Goal: Information Seeking & Learning: Compare options

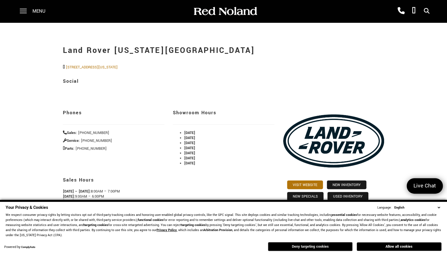
click at [334, 245] on button "Deny targeting cookies" at bounding box center [310, 246] width 85 height 9
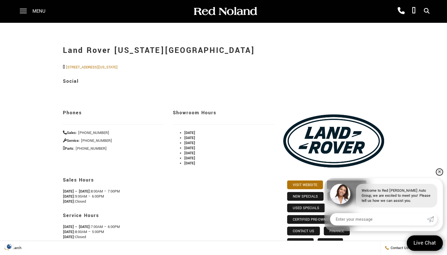
click at [441, 173] on link "✕" at bounding box center [439, 172] width 7 height 7
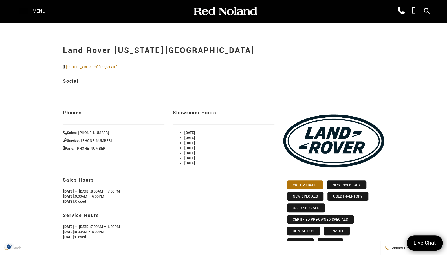
click at [22, 10] on span at bounding box center [23, 11] width 7 height 23
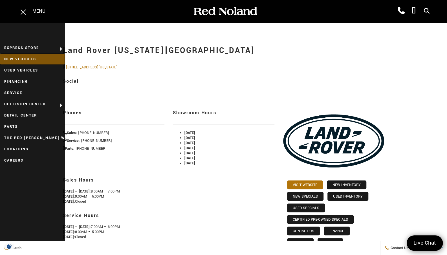
click at [27, 59] on link "New Vehicles" at bounding box center [32, 59] width 65 height 11
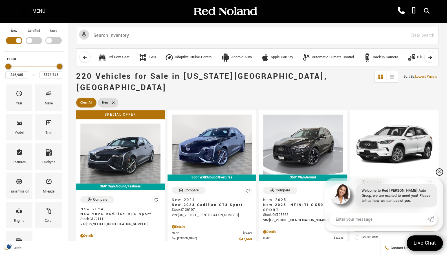
click at [439, 173] on link "✕" at bounding box center [439, 172] width 7 height 7
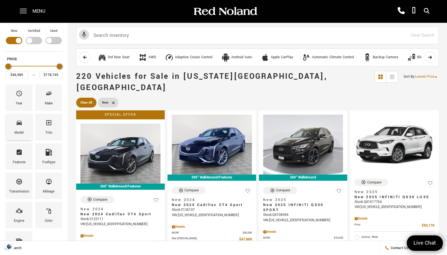
click at [19, 130] on div "Model" at bounding box center [18, 133] width 9 height 6
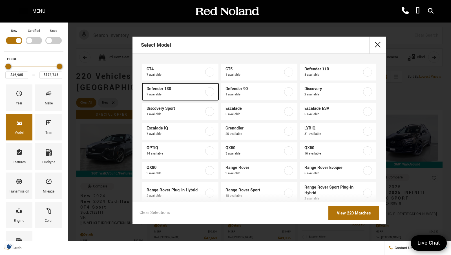
click at [208, 92] on label at bounding box center [209, 91] width 9 height 9
type input "$91,827"
type input "$134,749"
checkbox input "true"
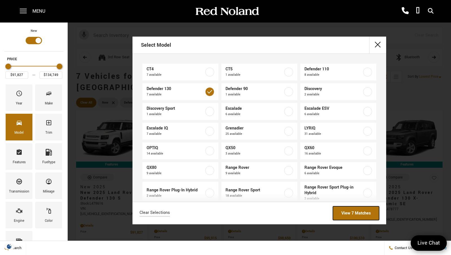
click at [351, 212] on link "View 7 Matches" at bounding box center [356, 214] width 46 height 14
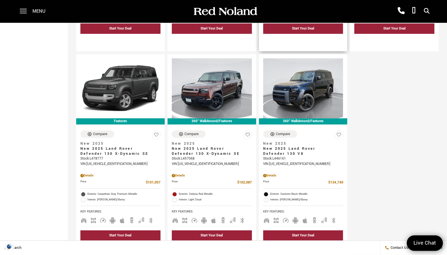
scroll to position [264, 0]
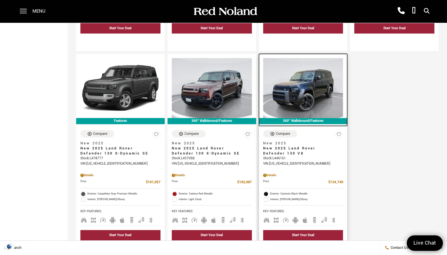
click at [263, 73] on img at bounding box center [303, 88] width 80 height 60
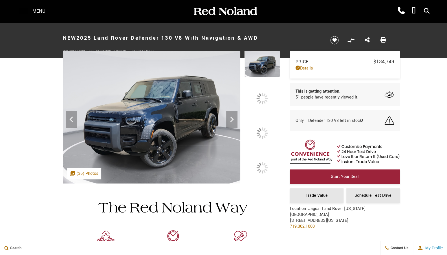
click at [233, 122] on icon at bounding box center [231, 120] width 3 height 6
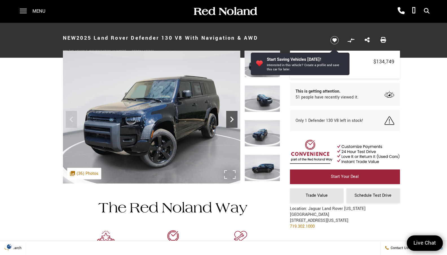
click at [232, 118] on icon "Next" at bounding box center [231, 120] width 3 height 6
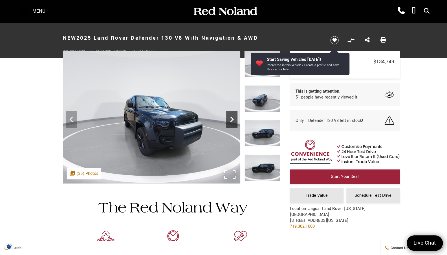
click at [231, 118] on icon "Next" at bounding box center [231, 120] width 3 height 6
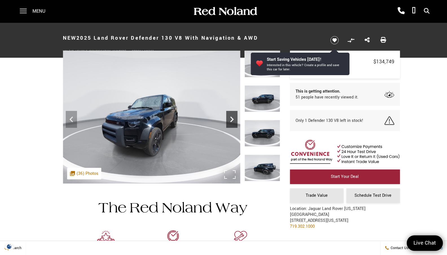
click at [231, 118] on icon "Next" at bounding box center [231, 120] width 3 height 6
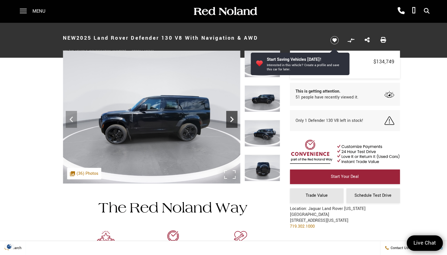
click at [231, 118] on icon "Next" at bounding box center [231, 120] width 3 height 6
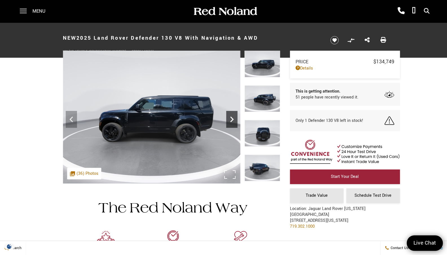
click at [231, 118] on icon "Next" at bounding box center [231, 120] width 3 height 6
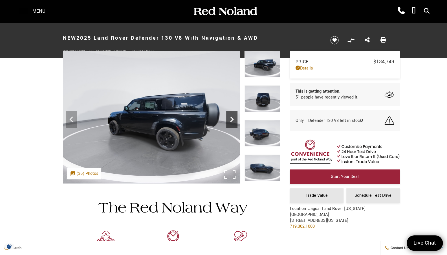
click at [231, 118] on icon "Next" at bounding box center [231, 120] width 3 height 6
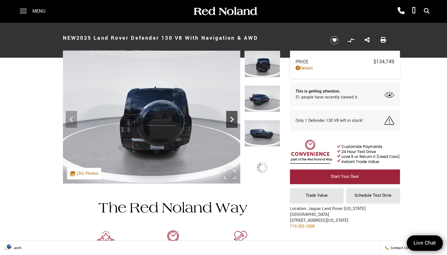
click at [231, 118] on icon "Next" at bounding box center [231, 120] width 3 height 6
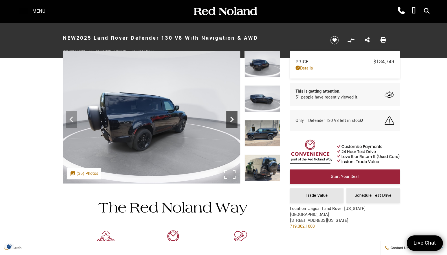
click at [231, 118] on icon "Next" at bounding box center [231, 120] width 3 height 6
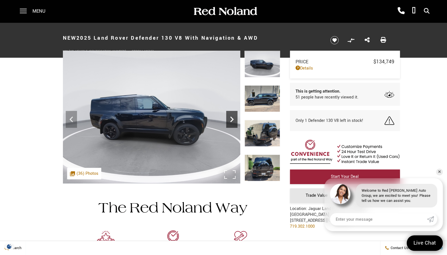
click at [231, 118] on icon "Next" at bounding box center [231, 120] width 3 height 6
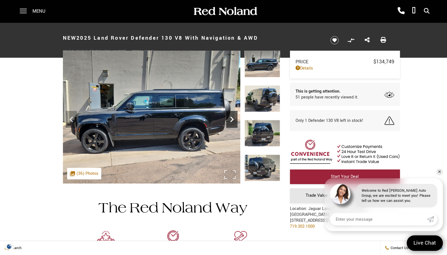
click at [231, 118] on icon "Next" at bounding box center [231, 120] width 3 height 6
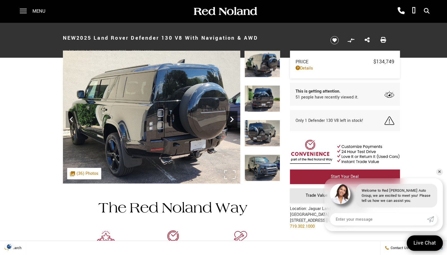
click at [231, 118] on icon "Next" at bounding box center [231, 120] width 3 height 6
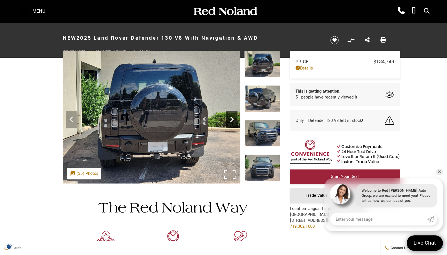
click at [231, 118] on icon "Next" at bounding box center [231, 120] width 3 height 6
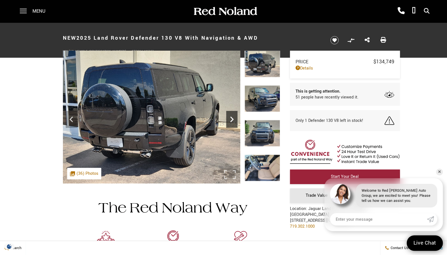
click at [231, 118] on icon "Next" at bounding box center [231, 120] width 3 height 6
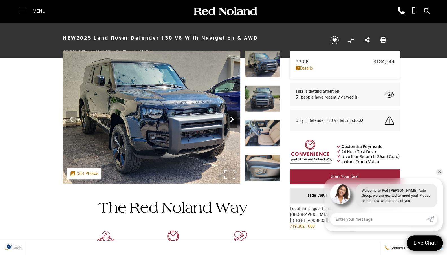
click at [231, 118] on icon "Next" at bounding box center [231, 120] width 3 height 6
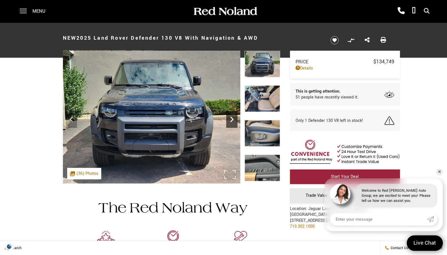
click at [231, 118] on icon "Next" at bounding box center [231, 120] width 3 height 6
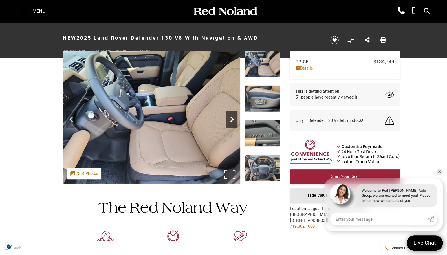
click at [231, 118] on icon "Next" at bounding box center [231, 120] width 3 height 6
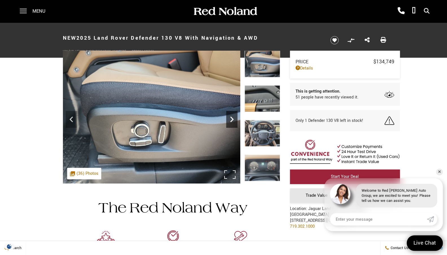
click at [231, 118] on icon "Next" at bounding box center [231, 120] width 3 height 6
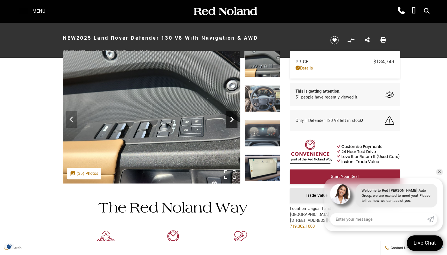
click at [231, 118] on icon "Next" at bounding box center [231, 120] width 3 height 6
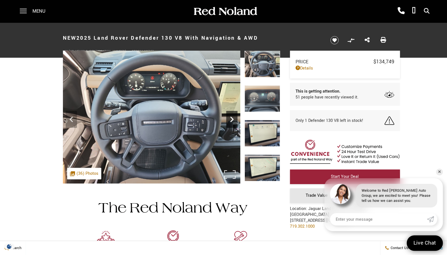
click at [231, 118] on icon "Next" at bounding box center [231, 120] width 3 height 6
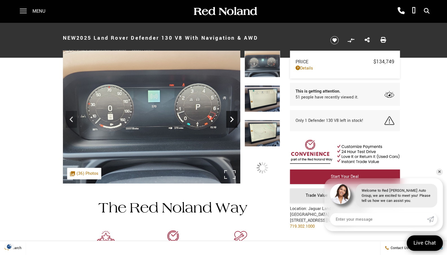
click at [231, 118] on icon "Next" at bounding box center [231, 120] width 3 height 6
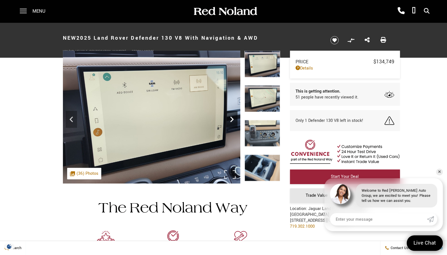
click at [231, 118] on icon "Next" at bounding box center [231, 120] width 3 height 6
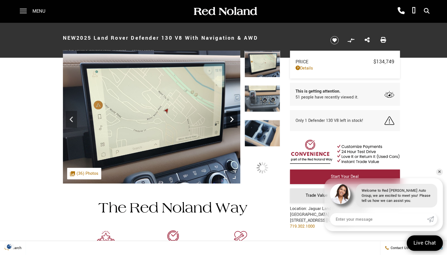
click at [231, 118] on icon "Next" at bounding box center [231, 120] width 3 height 6
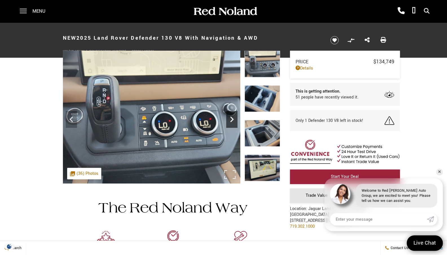
click at [231, 118] on icon "Next" at bounding box center [231, 120] width 3 height 6
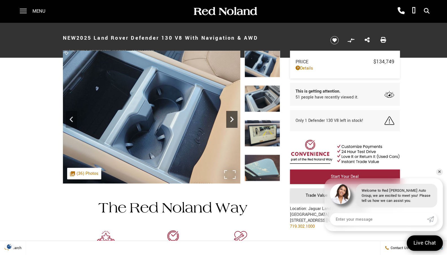
click at [231, 118] on icon "Next" at bounding box center [231, 120] width 3 height 6
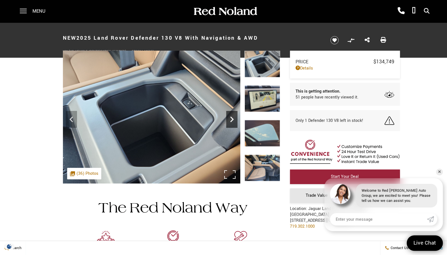
click at [231, 118] on icon "Next" at bounding box center [231, 120] width 3 height 6
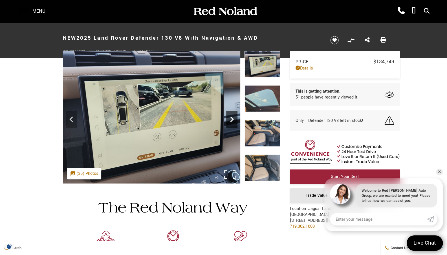
click at [231, 118] on icon "Next" at bounding box center [231, 120] width 3 height 6
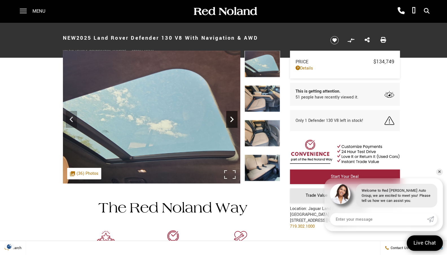
click at [231, 118] on icon "Next" at bounding box center [231, 120] width 3 height 6
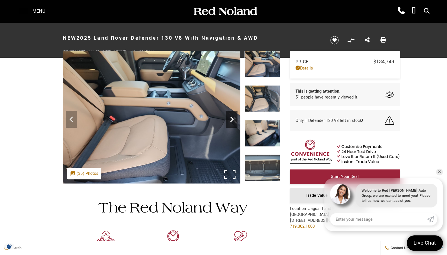
click at [231, 118] on icon "Next" at bounding box center [231, 120] width 3 height 6
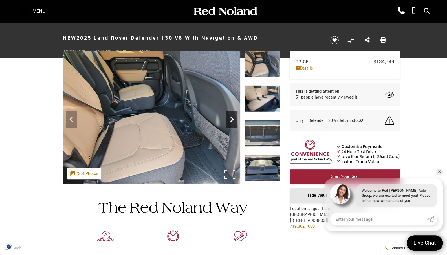
click at [231, 118] on icon "Next" at bounding box center [231, 120] width 3 height 6
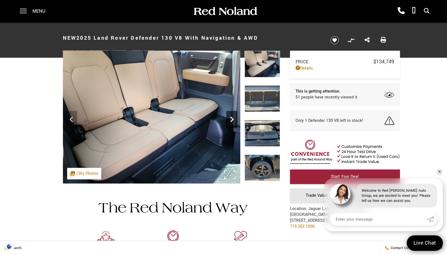
click at [231, 118] on icon "Next" at bounding box center [231, 120] width 3 height 6
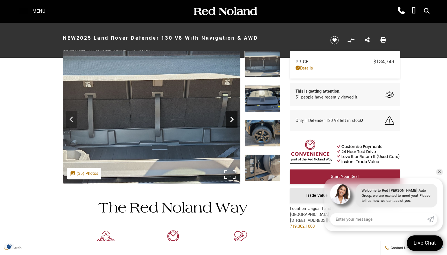
click at [231, 118] on icon "Next" at bounding box center [231, 120] width 3 height 6
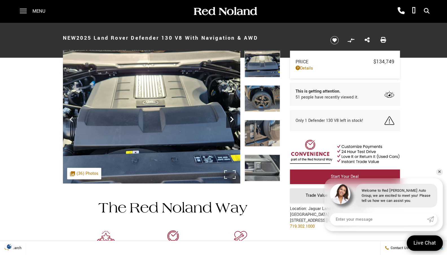
click at [231, 118] on icon "Next" at bounding box center [231, 120] width 3 height 6
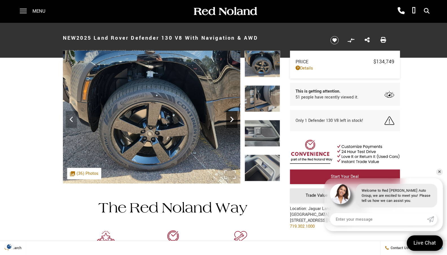
click at [231, 118] on icon "Next" at bounding box center [231, 120] width 3 height 6
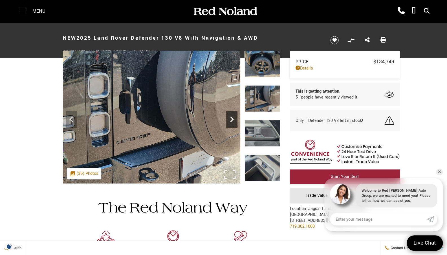
click at [231, 118] on icon "Next" at bounding box center [231, 120] width 3 height 6
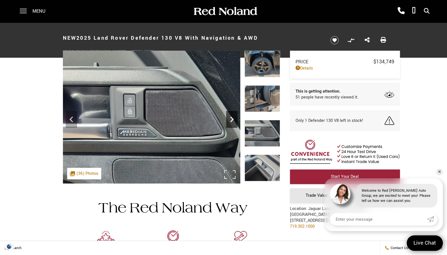
click at [231, 118] on icon "Next" at bounding box center [231, 120] width 3 height 6
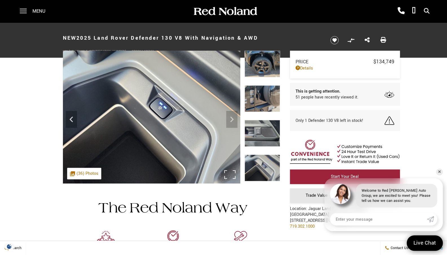
click at [231, 118] on img at bounding box center [151, 117] width 177 height 133
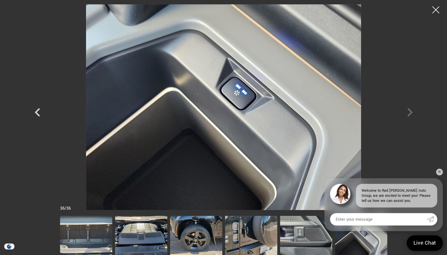
click at [231, 118] on img at bounding box center [223, 107] width 338 height 206
click at [413, 112] on div at bounding box center [223, 107] width 395 height 206
click at [439, 169] on link "✕" at bounding box center [439, 172] width 7 height 7
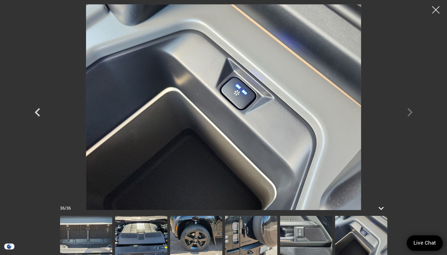
click at [436, 9] on div at bounding box center [435, 10] width 15 height 15
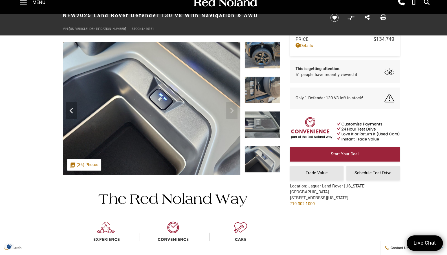
scroll to position [4, 0]
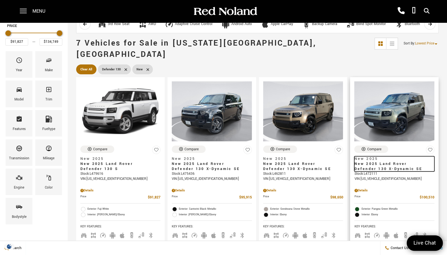
click at [354, 162] on span "New 2025 Land Rover Defender 130 X-Dynamic SE" at bounding box center [392, 167] width 76 height 10
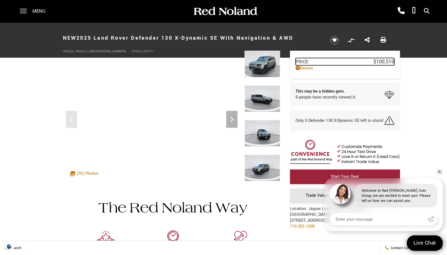
drag, startPoint x: 307, startPoint y: 69, endPoint x: 306, endPoint y: 61, distance: 8.3
click at [303, 62] on span "Price" at bounding box center [334, 62] width 78 height 6
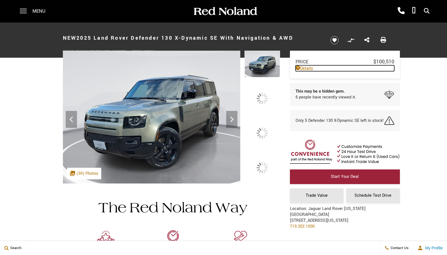
click at [305, 67] on link "Details" at bounding box center [344, 68] width 99 height 6
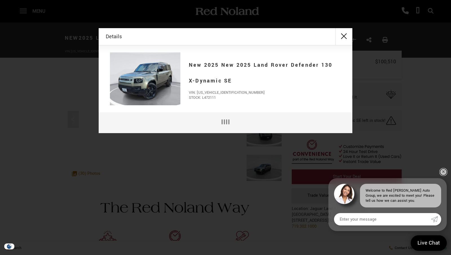
click at [444, 173] on link "✕" at bounding box center [443, 172] width 7 height 7
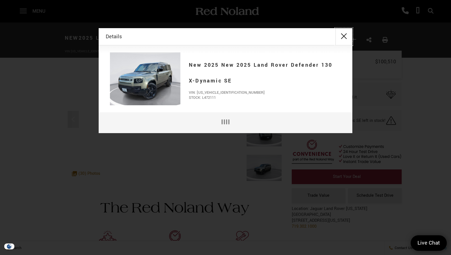
click at [343, 38] on button "close" at bounding box center [343, 36] width 17 height 17
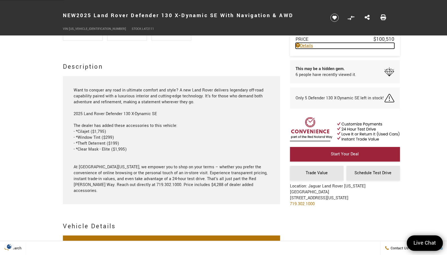
scroll to position [591, 0]
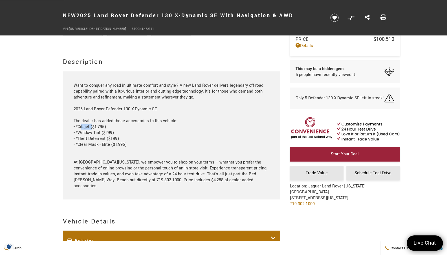
drag, startPoint x: 89, startPoint y: 127, endPoint x: 78, endPoint y: 127, distance: 11.0
click at [78, 127] on div "Want to conquer any road in ultimate comfort and style? A new Land Rover delive…" at bounding box center [171, 135] width 195 height 107
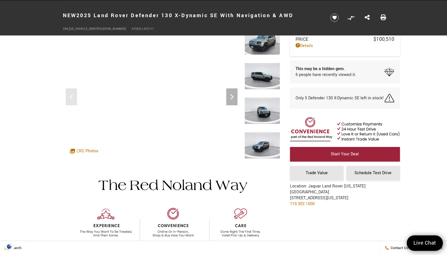
scroll to position [0, 0]
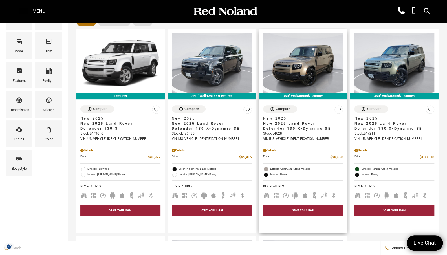
scroll to position [81, 0]
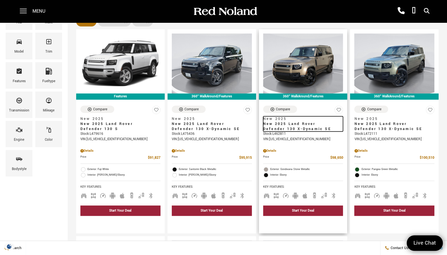
click at [263, 122] on span "New 2025 Land Rover Defender 130 X-Dynamic SE" at bounding box center [301, 127] width 76 height 10
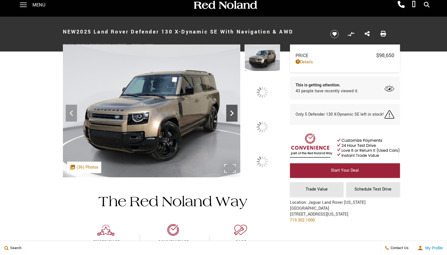
scroll to position [63, 0]
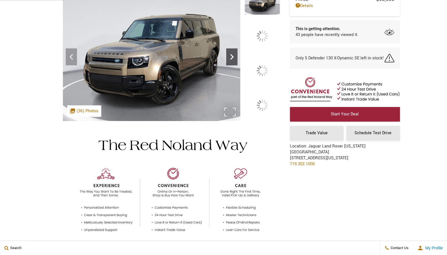
click at [233, 60] on icon at bounding box center [231, 57] width 3 height 6
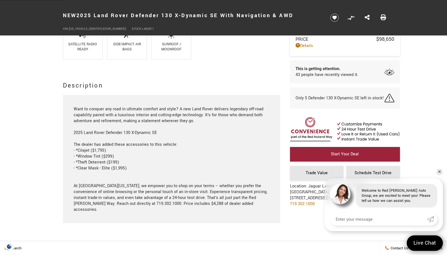
scroll to position [568, 0]
click at [439, 171] on link "✕" at bounding box center [439, 172] width 7 height 7
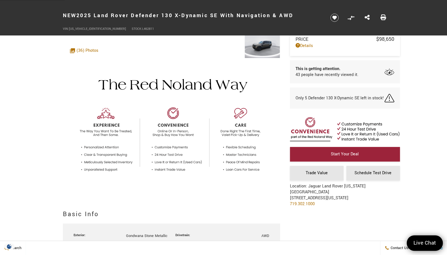
scroll to position [125, 0]
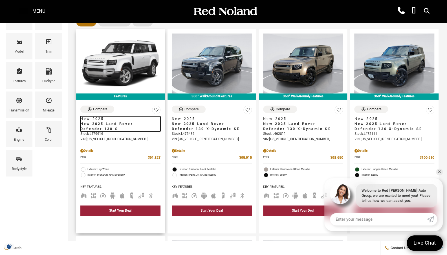
click at [103, 122] on span "New 2025 Land Rover Defender 130 S" at bounding box center [118, 127] width 76 height 10
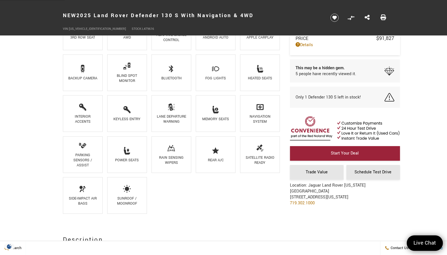
scroll to position [381, 0]
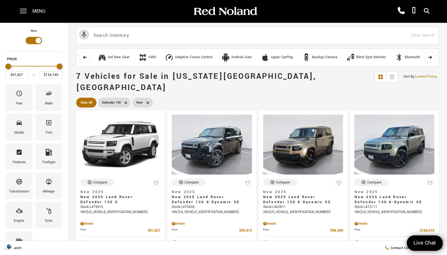
scroll to position [81, 0]
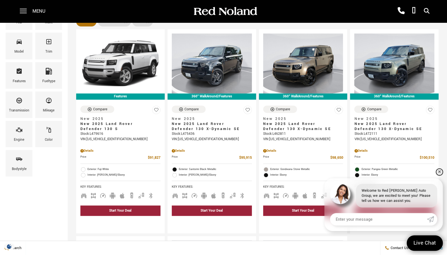
click at [439, 173] on link "✕" at bounding box center [439, 172] width 7 height 7
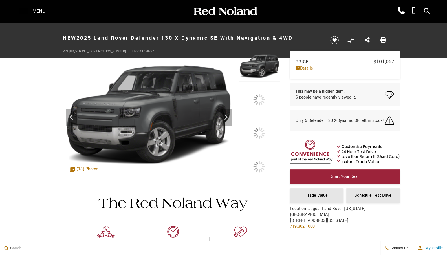
click at [228, 120] on icon at bounding box center [225, 117] width 3 height 6
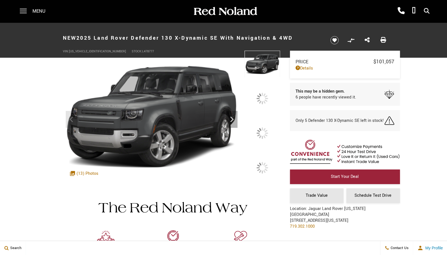
click at [264, 128] on div at bounding box center [262, 133] width 12 height 12
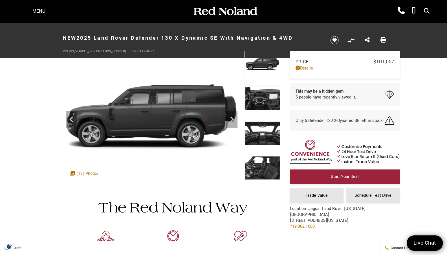
click at [266, 102] on img at bounding box center [262, 98] width 36 height 27
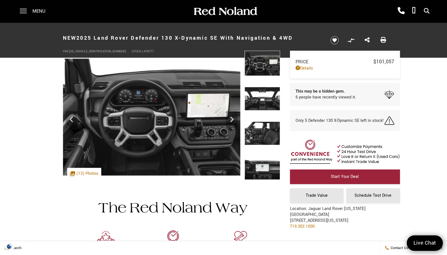
click at [262, 129] on img at bounding box center [262, 133] width 36 height 27
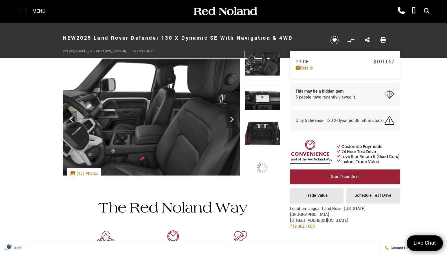
click at [262, 129] on img at bounding box center [262, 133] width 36 height 27
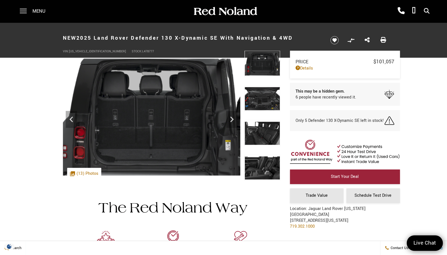
click at [262, 100] on img at bounding box center [262, 98] width 36 height 27
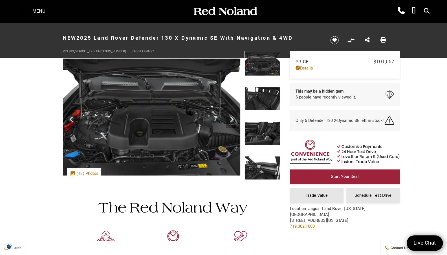
click at [262, 100] on img at bounding box center [262, 98] width 36 height 27
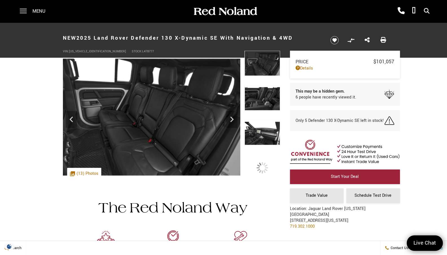
click at [262, 100] on img at bounding box center [262, 98] width 36 height 27
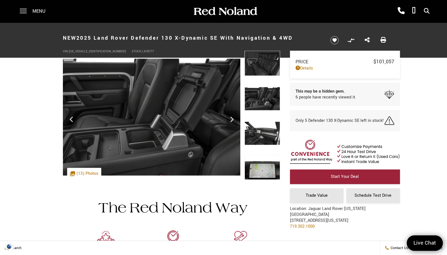
click at [261, 126] on img at bounding box center [262, 133] width 36 height 27
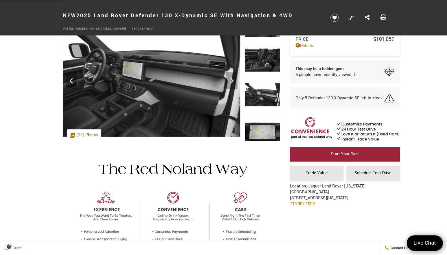
scroll to position [39, 0]
click at [264, 134] on img at bounding box center [262, 129] width 36 height 27
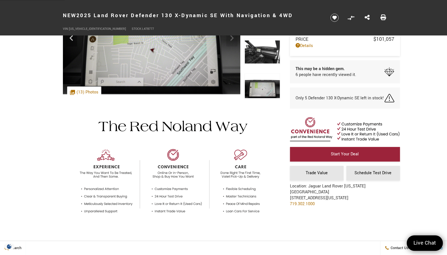
scroll to position [0, 0]
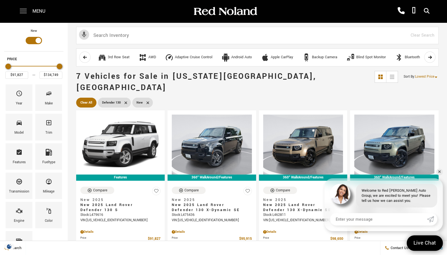
click at [26, 13] on span at bounding box center [23, 11] width 7 height 23
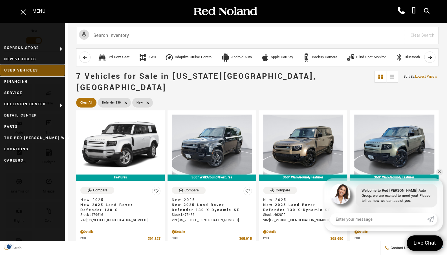
click at [25, 68] on link "Used Vehicles" at bounding box center [32, 70] width 65 height 11
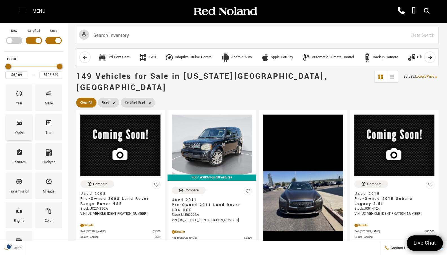
click at [22, 129] on span "Model" at bounding box center [19, 124] width 7 height 12
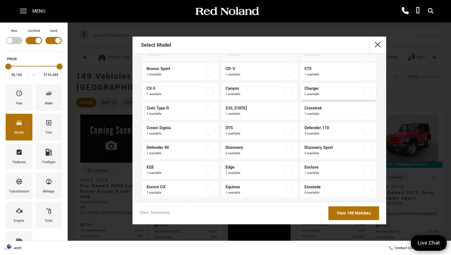
scroll to position [48, 0]
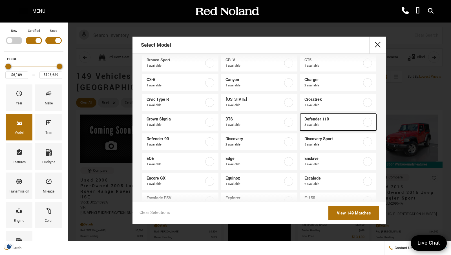
click at [365, 122] on label at bounding box center [367, 122] width 9 height 9
type input "$41,489"
type input "$75,677"
checkbox input "true"
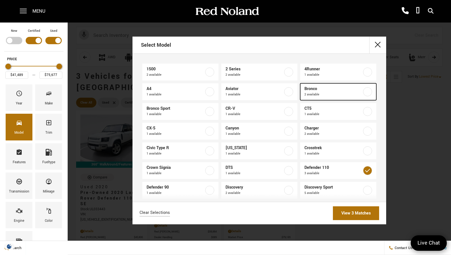
click at [365, 92] on label at bounding box center [367, 91] width 9 height 9
checkbox input "true"
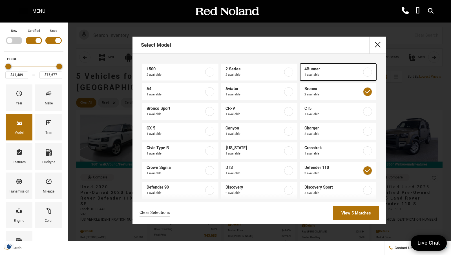
click at [363, 71] on label at bounding box center [367, 72] width 9 height 9
checkbox input "true"
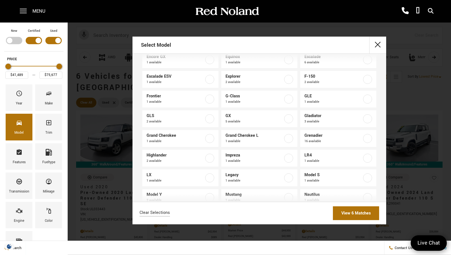
scroll to position [181, 0]
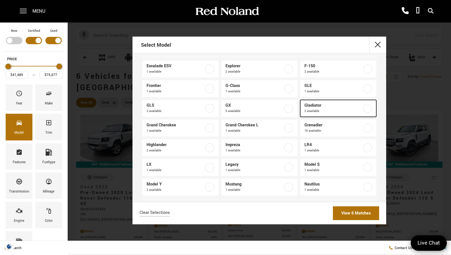
click at [364, 107] on label at bounding box center [367, 108] width 9 height 9
type input "$32,689"
checkbox input "true"
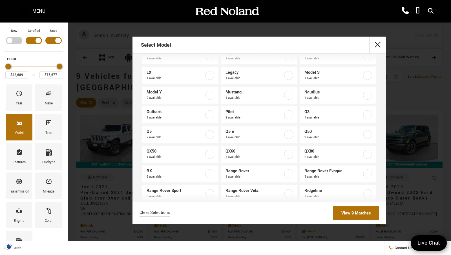
scroll to position [273, 0]
click at [284, 94] on label at bounding box center [288, 95] width 9 height 9
checkbox input "true"
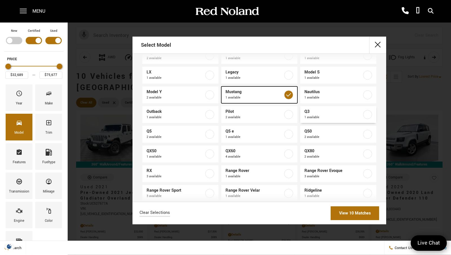
scroll to position [359, 0]
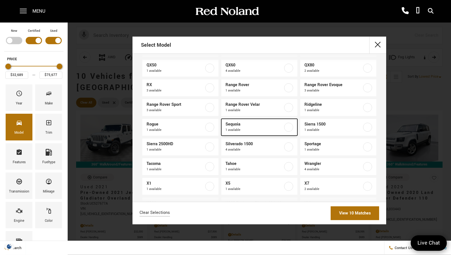
click at [285, 127] on label at bounding box center [288, 127] width 9 height 9
type input "$77,686"
checkbox input "true"
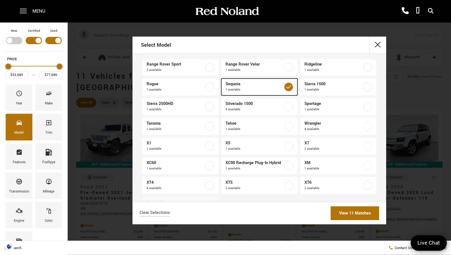
scroll to position [407, 0]
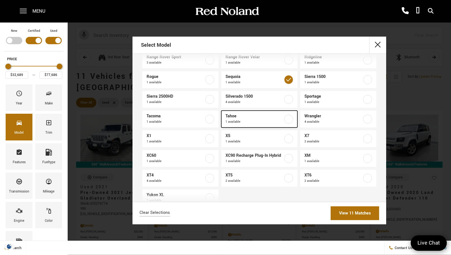
click at [285, 117] on label at bounding box center [288, 119] width 9 height 9
checkbox input "true"
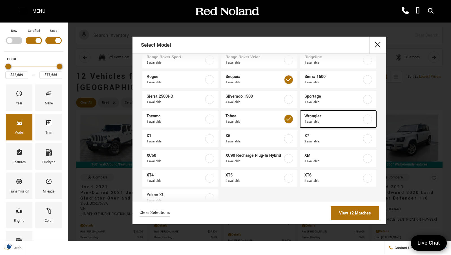
click at [364, 118] on label at bounding box center [367, 119] width 9 height 9
type input "$15,288"
checkbox input "true"
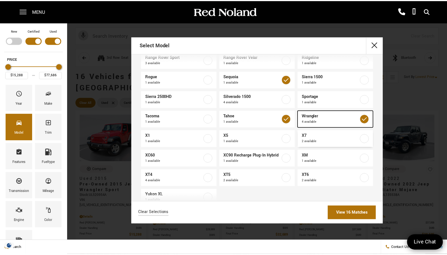
scroll to position [421, 0]
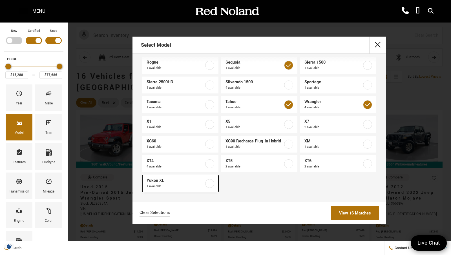
click at [208, 184] on label at bounding box center [209, 183] width 9 height 9
checkbox input "true"
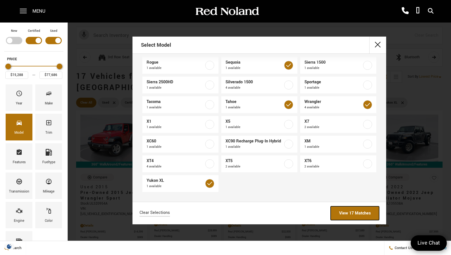
click at [354, 212] on link "View 17 Matches" at bounding box center [355, 214] width 48 height 14
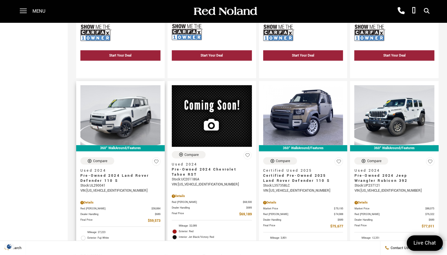
scroll to position [826, 0]
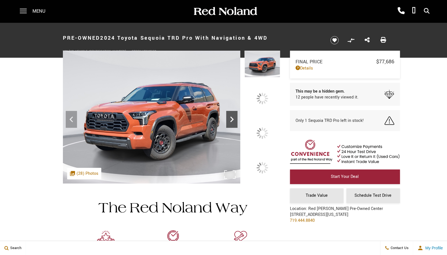
click at [233, 122] on icon at bounding box center [231, 120] width 3 height 6
click at [264, 131] on div at bounding box center [262, 133] width 12 height 12
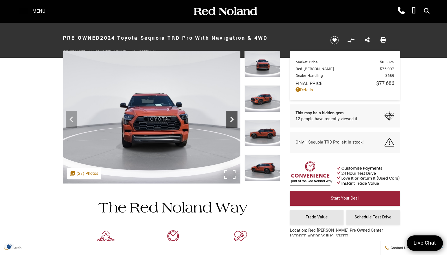
click at [231, 118] on icon "Next" at bounding box center [231, 120] width 3 height 6
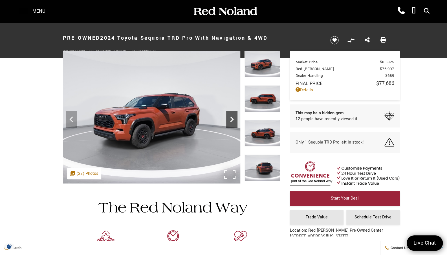
click at [231, 118] on icon "Next" at bounding box center [231, 120] width 3 height 6
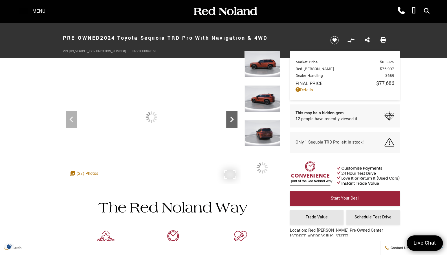
click at [231, 118] on icon "Next" at bounding box center [231, 120] width 3 height 6
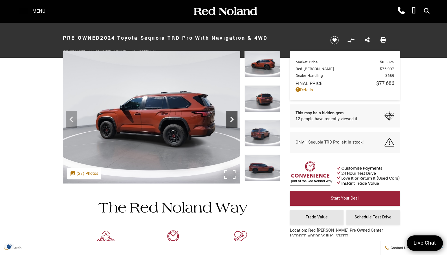
click at [231, 118] on icon "Next" at bounding box center [231, 120] width 3 height 6
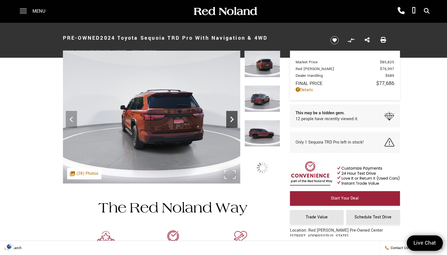
click at [231, 118] on icon "Next" at bounding box center [231, 120] width 3 height 6
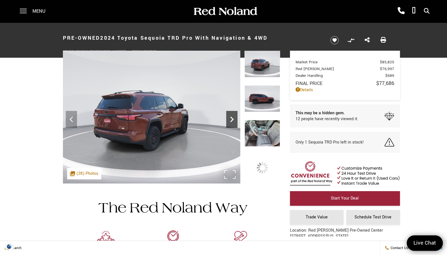
click at [231, 118] on icon "Next" at bounding box center [231, 120] width 3 height 6
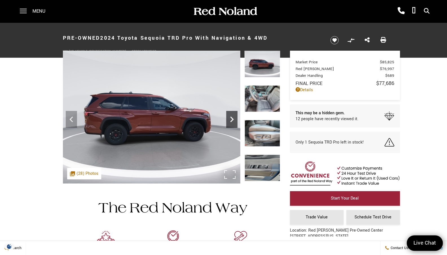
click at [231, 118] on icon "Next" at bounding box center [231, 120] width 3 height 6
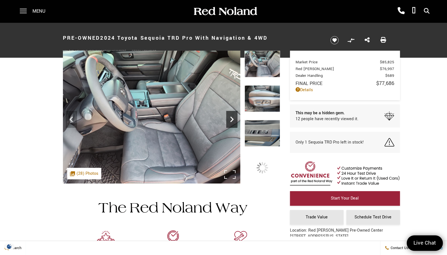
click at [231, 118] on icon "Next" at bounding box center [231, 120] width 3 height 6
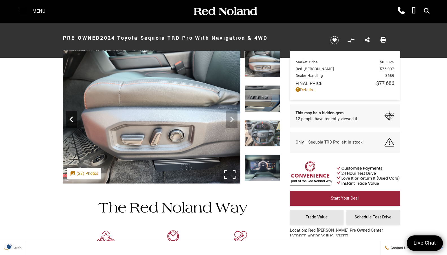
click at [70, 117] on icon "Previous" at bounding box center [71, 119] width 11 height 11
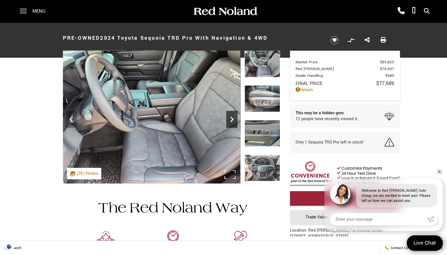
click at [230, 118] on icon "Next" at bounding box center [231, 119] width 11 height 11
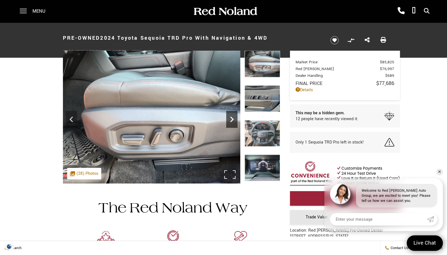
click at [230, 118] on icon "Next" at bounding box center [231, 119] width 11 height 11
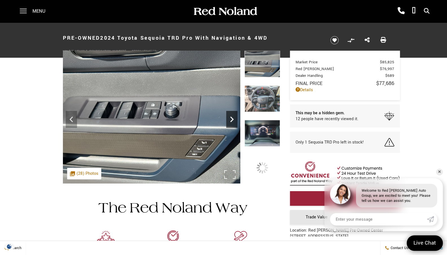
click at [230, 118] on icon "Next" at bounding box center [231, 119] width 11 height 11
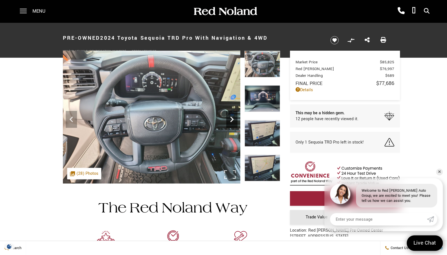
click at [230, 118] on icon "Next" at bounding box center [231, 119] width 11 height 11
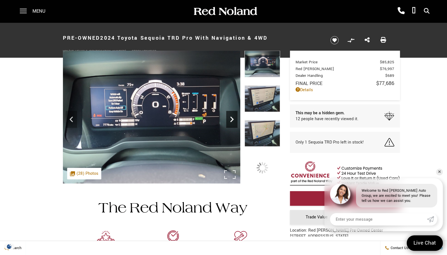
click at [230, 118] on icon "Next" at bounding box center [231, 119] width 11 height 11
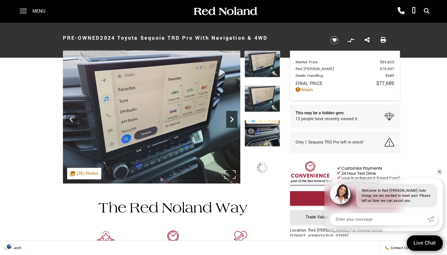
click at [230, 118] on icon "Next" at bounding box center [231, 119] width 11 height 11
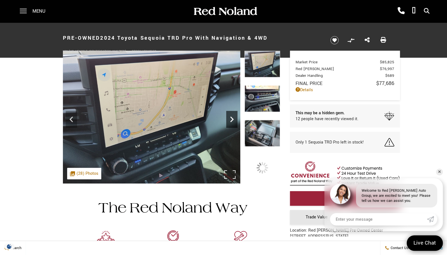
click at [230, 118] on icon "Next" at bounding box center [231, 119] width 11 height 11
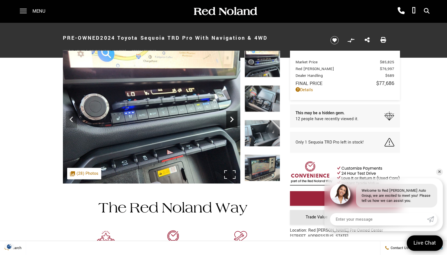
click at [230, 118] on icon "Next" at bounding box center [231, 119] width 11 height 11
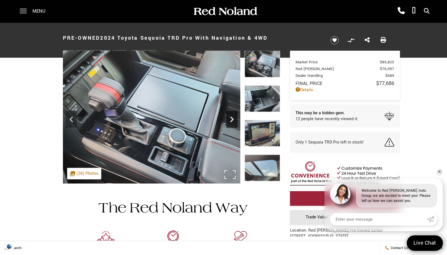
click at [230, 118] on icon "Next" at bounding box center [231, 119] width 11 height 11
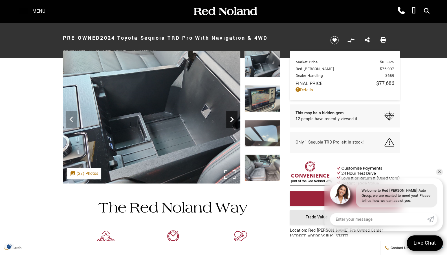
click at [230, 118] on icon "Next" at bounding box center [231, 119] width 11 height 11
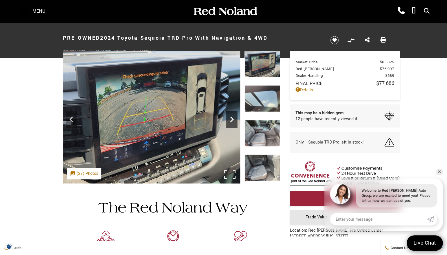
click at [230, 118] on icon "Next" at bounding box center [231, 119] width 11 height 11
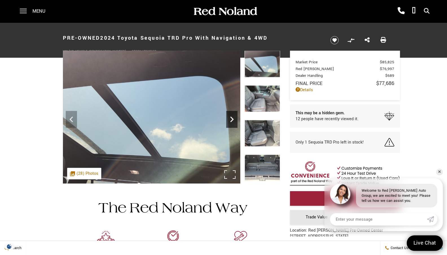
click at [230, 118] on icon "Next" at bounding box center [231, 119] width 11 height 11
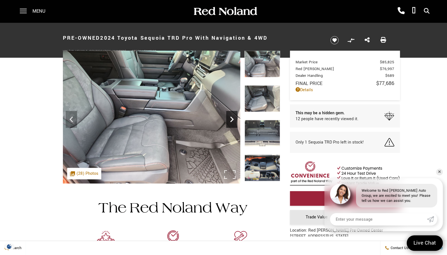
click at [230, 118] on icon "Next" at bounding box center [231, 119] width 11 height 11
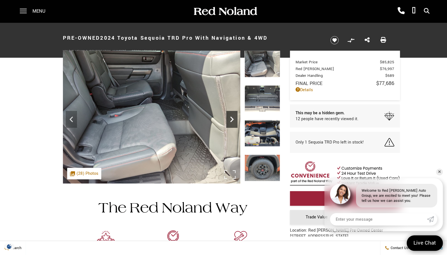
click at [230, 118] on icon "Next" at bounding box center [231, 119] width 11 height 11
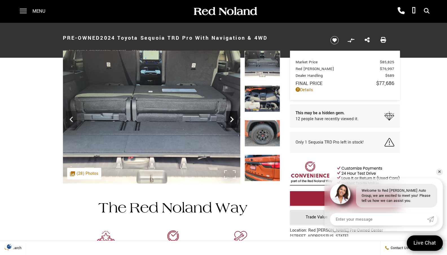
click at [230, 118] on icon "Next" at bounding box center [231, 119] width 11 height 11
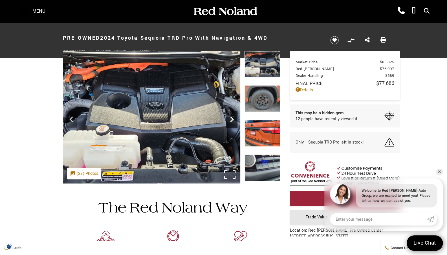
click at [230, 118] on icon "Next" at bounding box center [231, 119] width 11 height 11
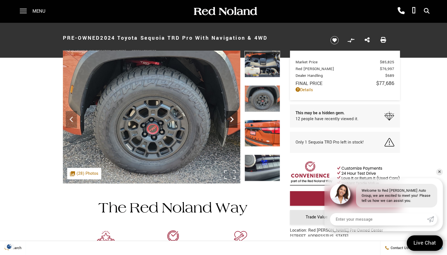
click at [230, 118] on icon "Next" at bounding box center [231, 119] width 11 height 11
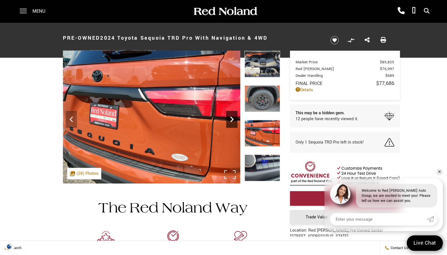
click at [230, 118] on icon "Next" at bounding box center [231, 119] width 11 height 11
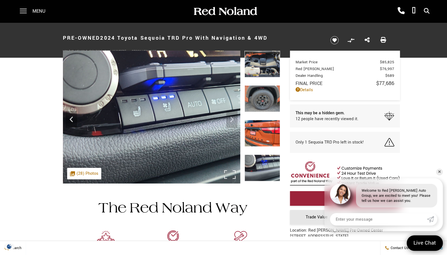
click at [230, 118] on img at bounding box center [151, 117] width 177 height 133
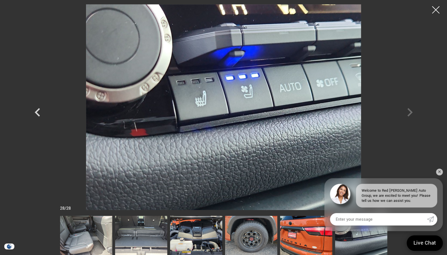
click at [440, 13] on div at bounding box center [435, 10] width 15 height 15
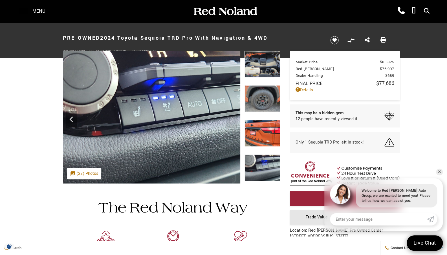
click at [269, 97] on img at bounding box center [262, 98] width 36 height 27
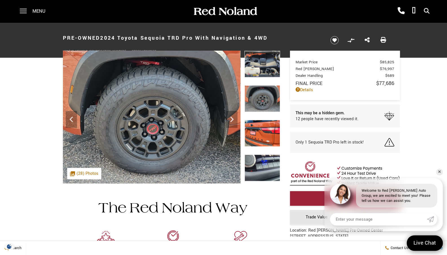
click at [266, 133] on img at bounding box center [262, 133] width 36 height 27
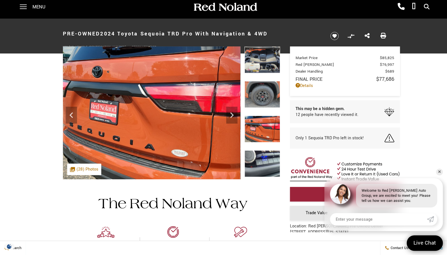
scroll to position [12, 0]
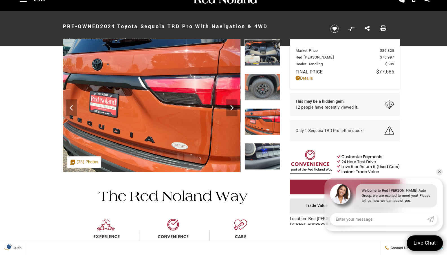
click at [265, 153] on img at bounding box center [262, 156] width 36 height 27
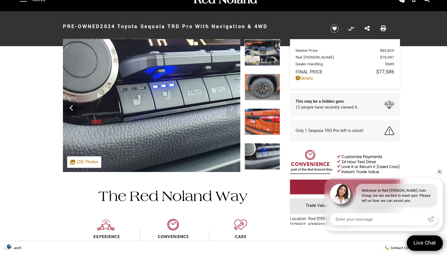
click at [265, 153] on img at bounding box center [262, 156] width 36 height 27
click at [232, 107] on img at bounding box center [151, 105] width 177 height 133
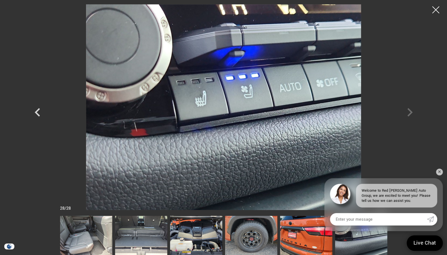
click at [408, 113] on div at bounding box center [223, 107] width 395 height 206
click at [441, 174] on link "✕" at bounding box center [439, 172] width 7 height 7
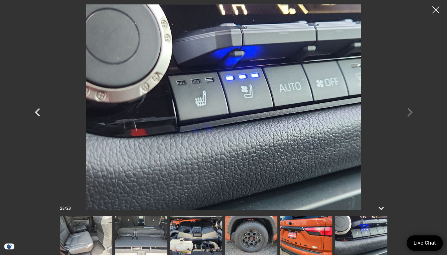
click at [405, 108] on div at bounding box center [223, 107] width 395 height 206
click at [413, 112] on div at bounding box center [223, 107] width 395 height 206
click at [38, 111] on icon "Previous" at bounding box center [37, 112] width 17 height 17
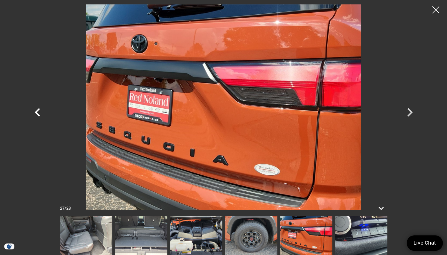
click at [38, 111] on icon "Previous" at bounding box center [37, 112] width 17 height 17
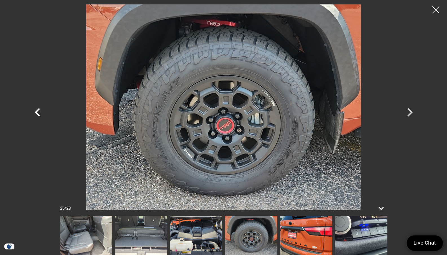
click at [38, 111] on icon "Previous" at bounding box center [37, 112] width 17 height 17
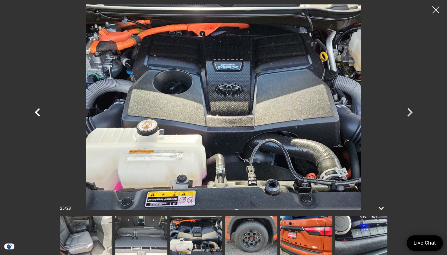
click at [38, 111] on icon "Previous" at bounding box center [37, 112] width 17 height 17
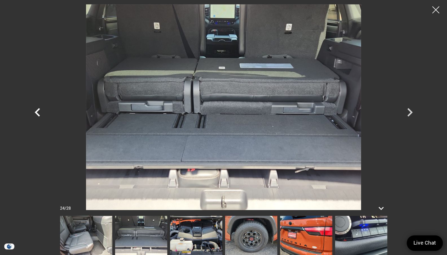
click at [38, 111] on icon "Previous" at bounding box center [37, 112] width 17 height 17
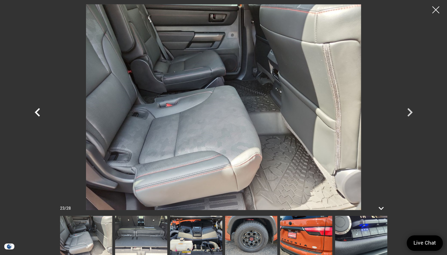
click at [38, 111] on icon "Previous" at bounding box center [37, 112] width 17 height 17
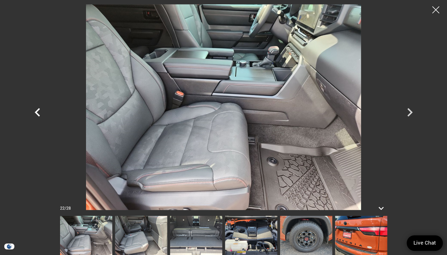
click at [38, 111] on icon "Previous" at bounding box center [37, 112] width 17 height 17
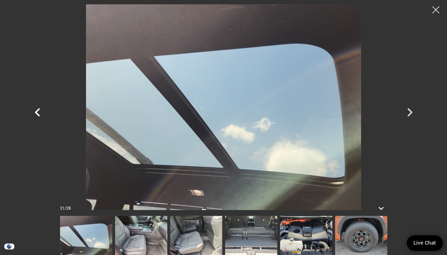
click at [38, 111] on icon "Previous" at bounding box center [37, 112] width 17 height 17
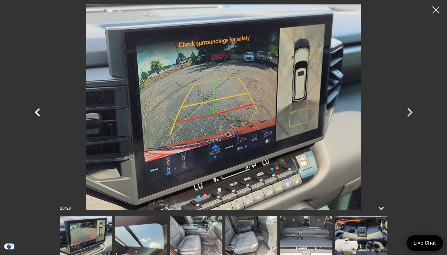
click at [38, 111] on icon "Previous" at bounding box center [37, 112] width 17 height 17
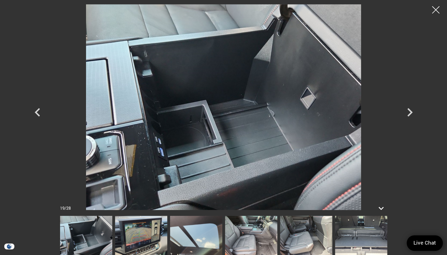
click at [434, 8] on div at bounding box center [435, 10] width 15 height 15
